Goal: Browse casually

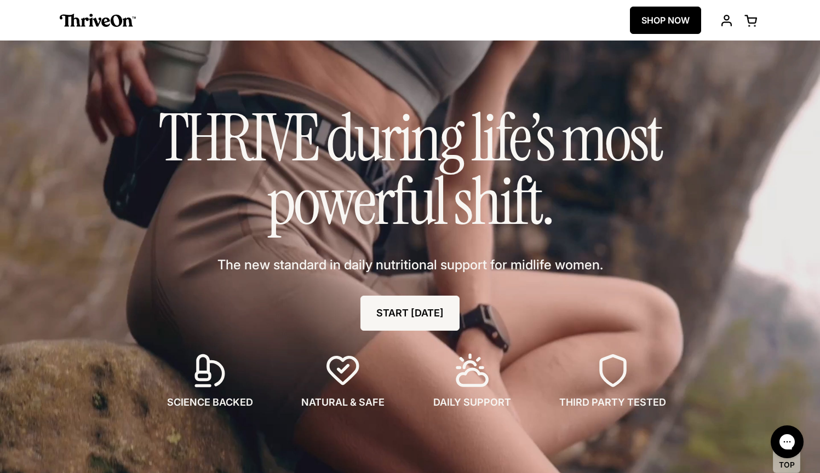
click at [672, 19] on link "SHOP NOW" at bounding box center [665, 20] width 71 height 27
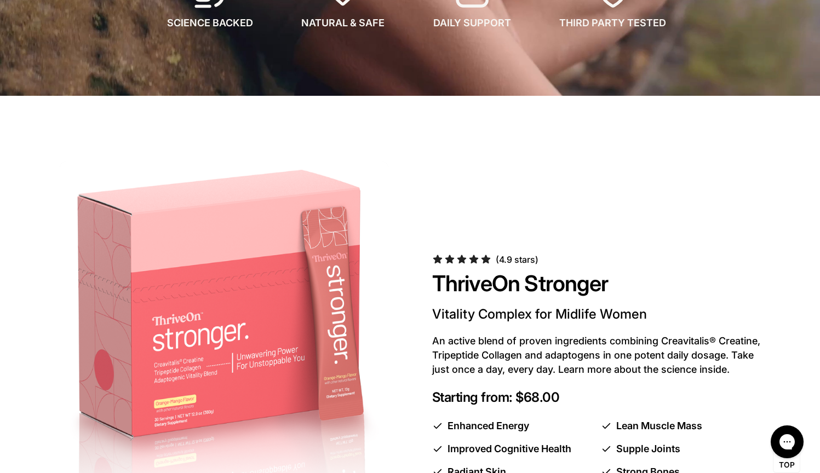
scroll to position [566, 0]
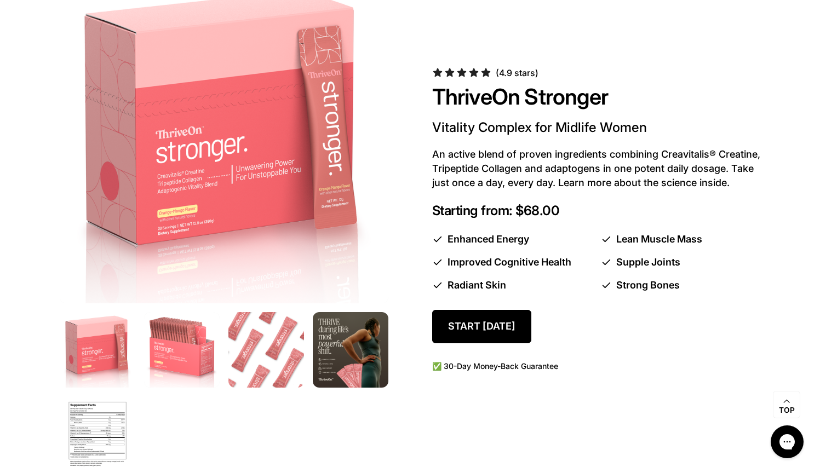
click at [191, 349] on img at bounding box center [181, 349] width 79 height 79
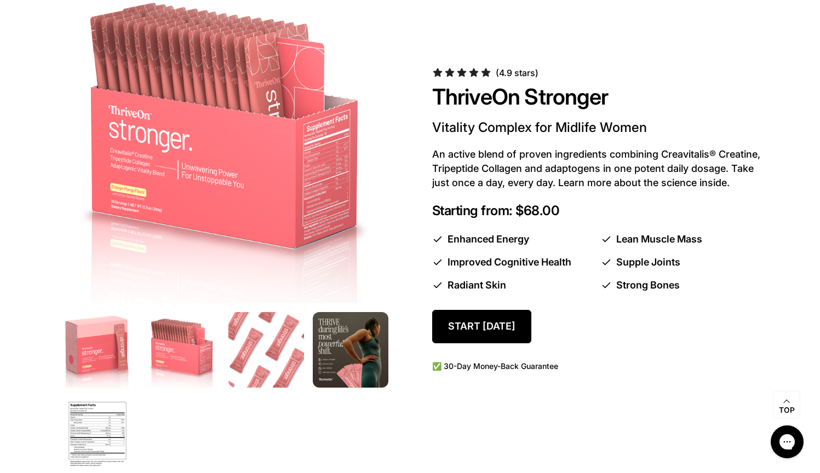
click at [281, 343] on img at bounding box center [265, 349] width 79 height 79
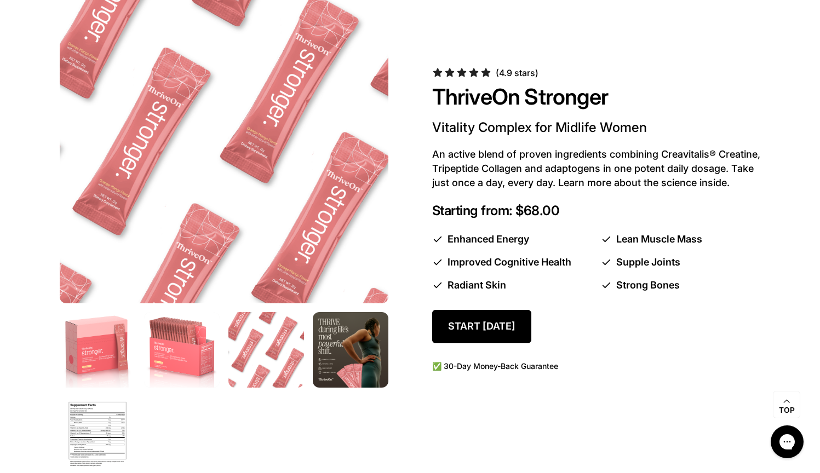
click at [182, 338] on img at bounding box center [181, 349] width 79 height 79
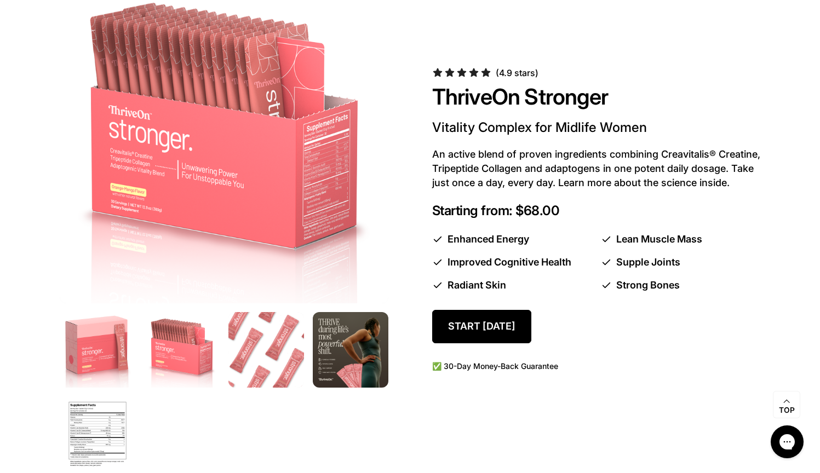
click at [265, 364] on img at bounding box center [265, 349] width 79 height 79
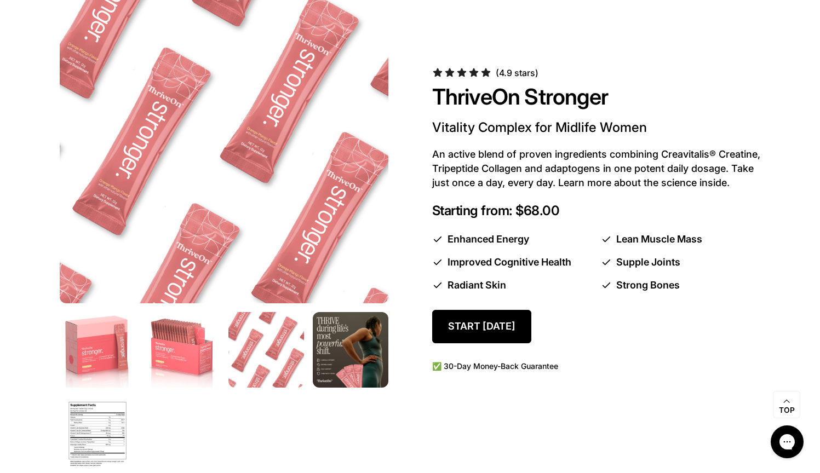
click at [343, 359] on img at bounding box center [349, 349] width 79 height 79
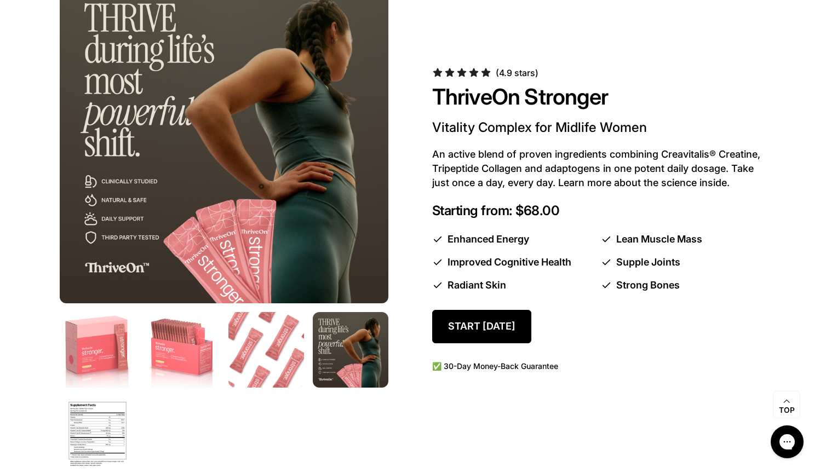
click at [258, 357] on img at bounding box center [265, 349] width 79 height 79
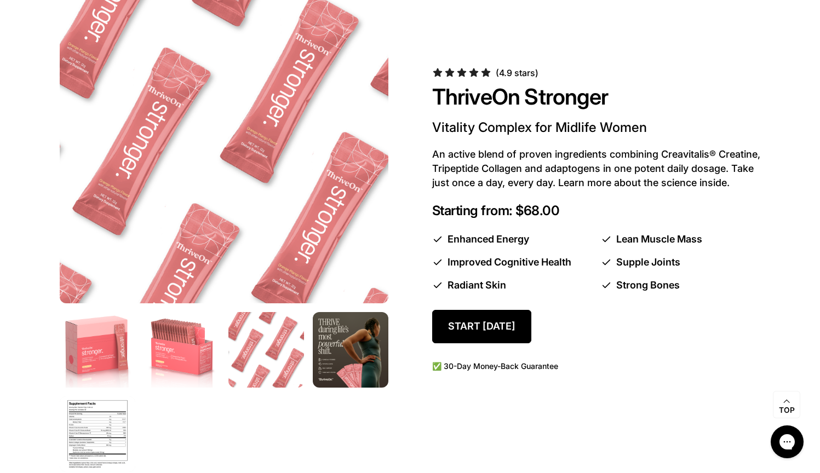
click at [97, 424] on img at bounding box center [96, 434] width 79 height 79
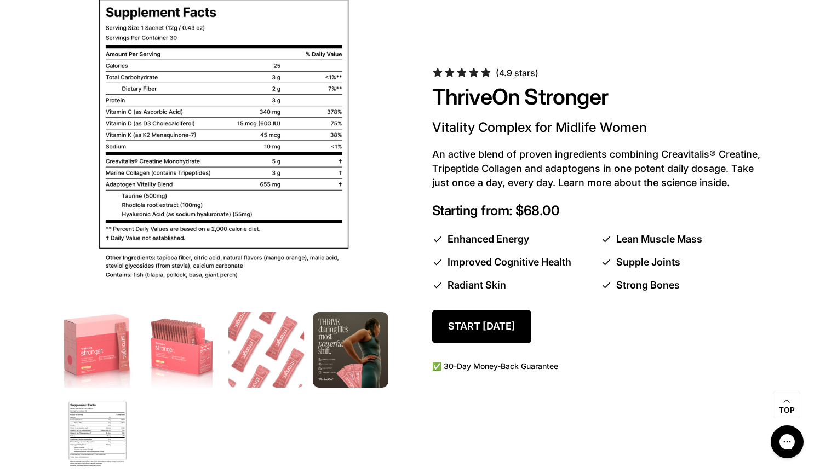
click at [113, 347] on img at bounding box center [96, 349] width 79 height 79
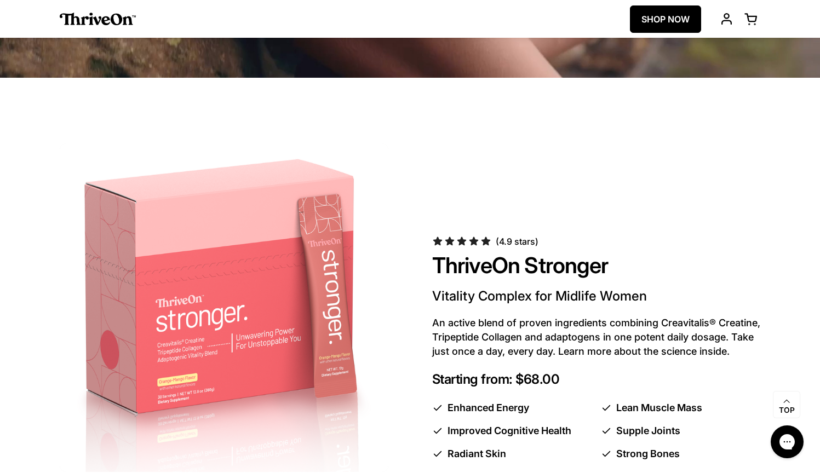
scroll to position [0, 0]
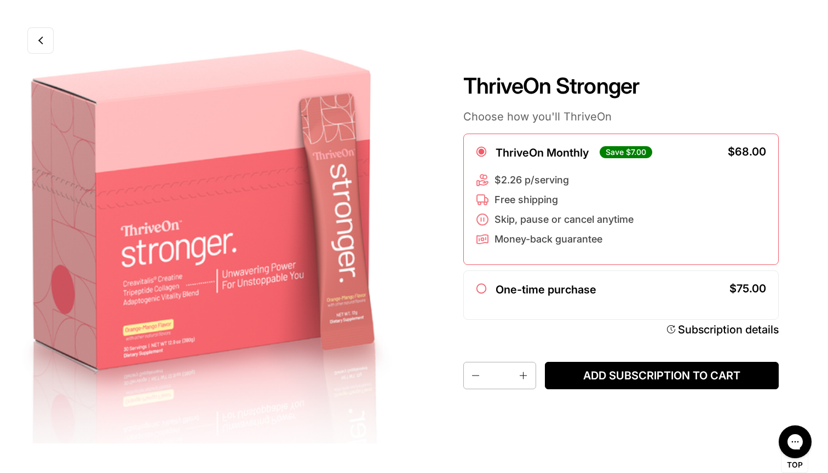
click at [41, 42] on icon at bounding box center [40, 42] width 5 height 5
